Goal: Task Accomplishment & Management: Manage account settings

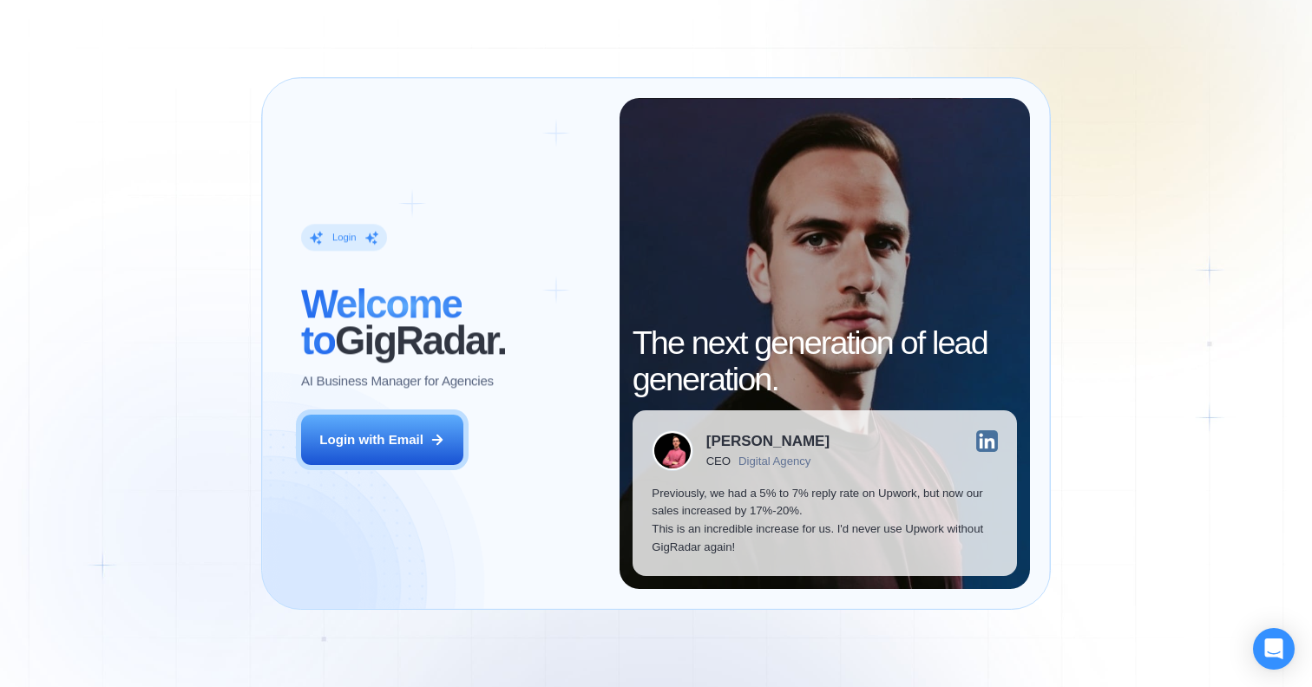
click at [432, 429] on button "Login with Email" at bounding box center [382, 440] width 162 height 51
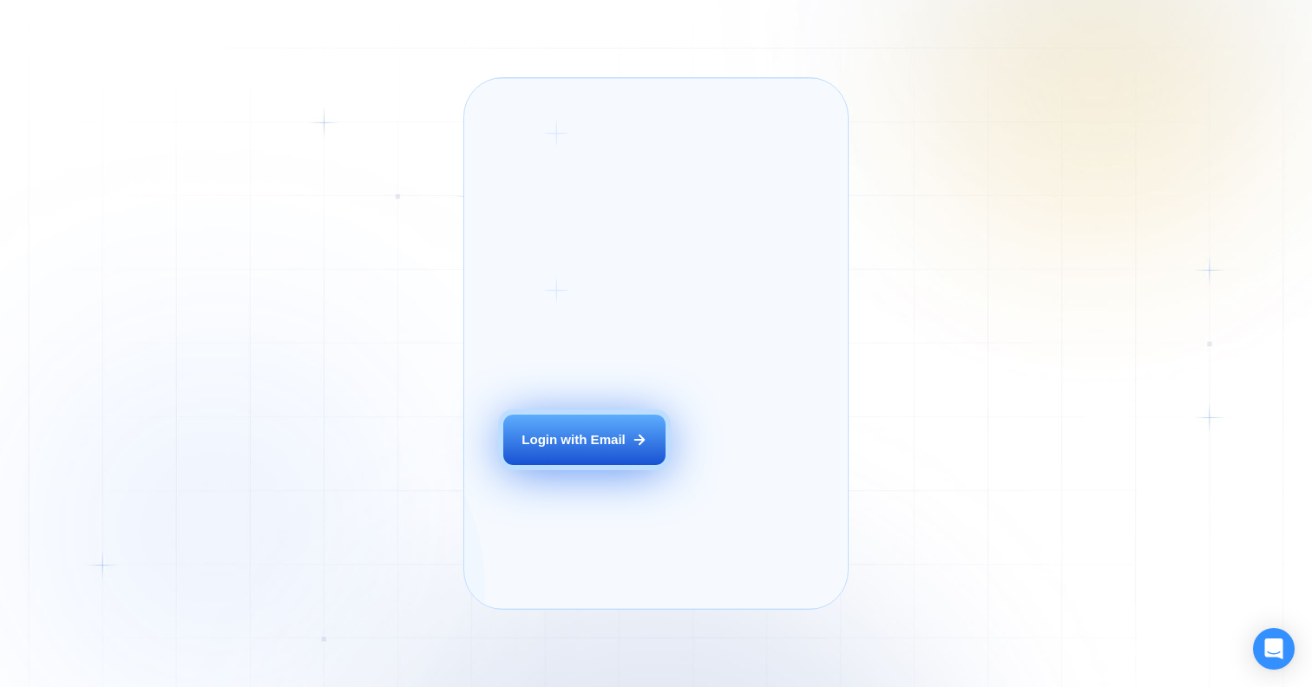
click at [585, 450] on div "Login with Email" at bounding box center [574, 440] width 104 height 18
